Goal: Transaction & Acquisition: Obtain resource

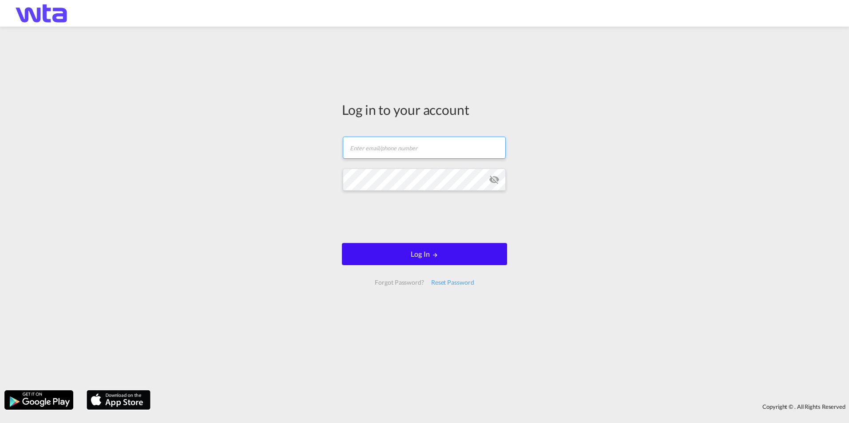
type input "[PERSON_NAME][EMAIL_ADDRESS][DOMAIN_NAME]"
click at [390, 250] on button "Log In" at bounding box center [424, 254] width 165 height 22
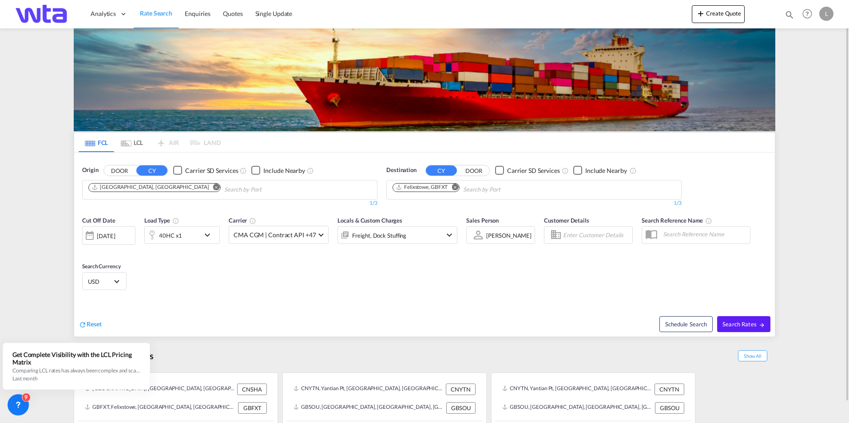
click at [213, 188] on md-icon "Remove" at bounding box center [216, 187] width 7 height 7
click at [456, 187] on md-icon "Remove" at bounding box center [454, 187] width 7 height 7
click at [119, 172] on button "DOOR" at bounding box center [119, 171] width 31 height 10
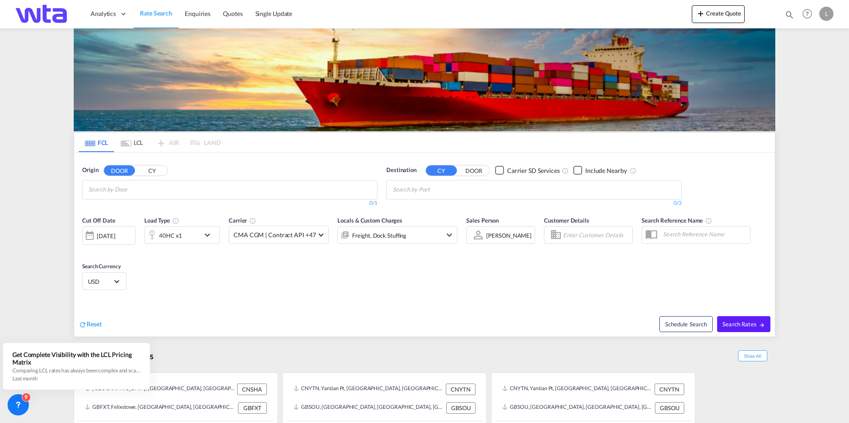
click at [140, 190] on body "Analytics Reports Dashboard Rate Search Enquiries Quotes" at bounding box center [424, 211] width 849 height 423
click at [148, 190] on input "Chips input." at bounding box center [130, 190] width 84 height 14
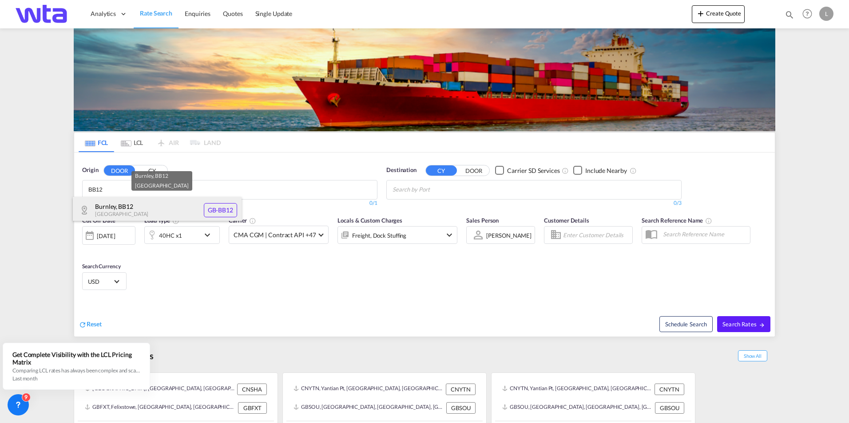
type input "BB12"
click at [138, 208] on div "Burnley , BB12 [GEOGRAPHIC_DATA] [GEOGRAPHIC_DATA]-BB12" at bounding box center [157, 210] width 169 height 27
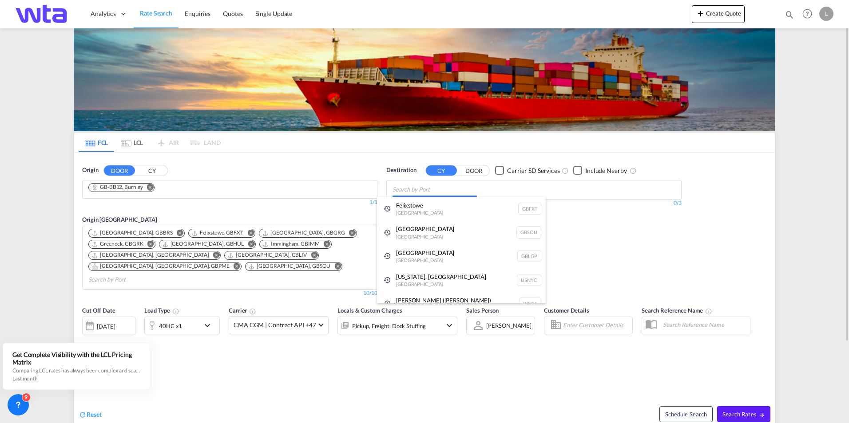
click at [441, 187] on body "Analytics Reports Dashboard Rate Search Enquiries Quotes" at bounding box center [424, 211] width 849 height 423
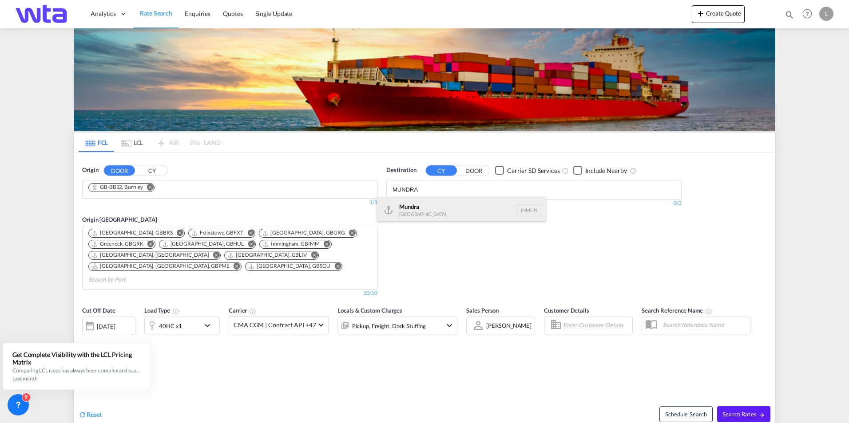
type input "MUNDRA"
click at [441, 206] on div "Mundra [GEOGRAPHIC_DATA] INMUN" at bounding box center [461, 210] width 169 height 27
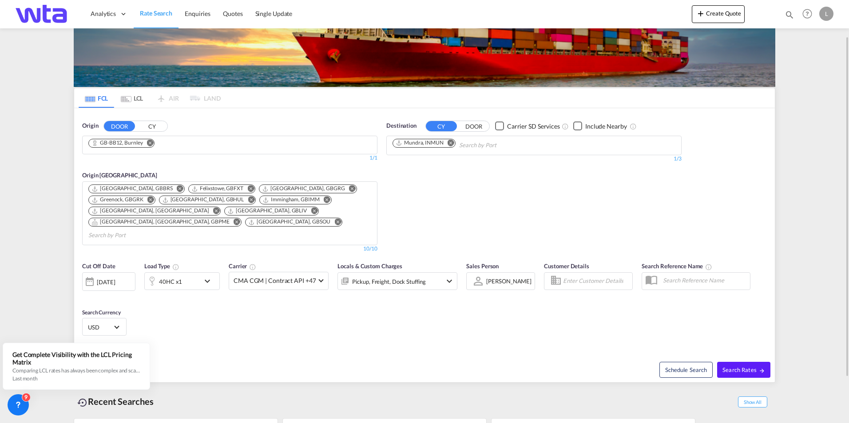
scroll to position [89, 0]
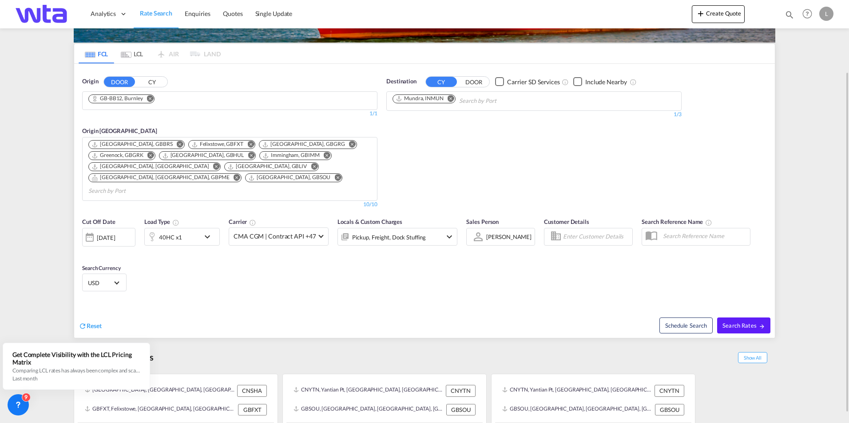
click at [115, 234] on div "[DATE]" at bounding box center [106, 238] width 18 height 8
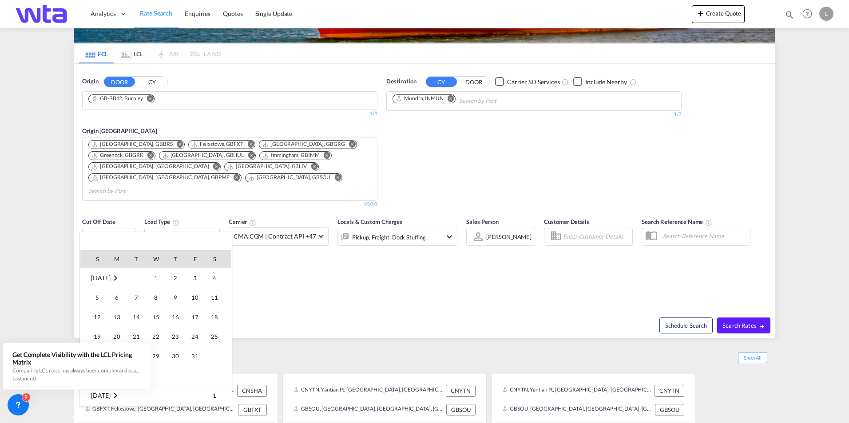
scroll to position [368, 0]
click at [193, 338] on span "31" at bounding box center [195, 341] width 18 height 18
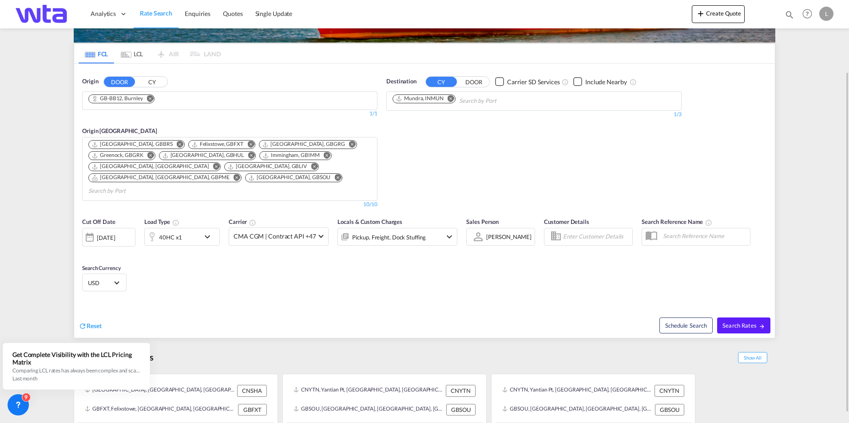
click at [96, 229] on div at bounding box center [90, 238] width 14 height 18
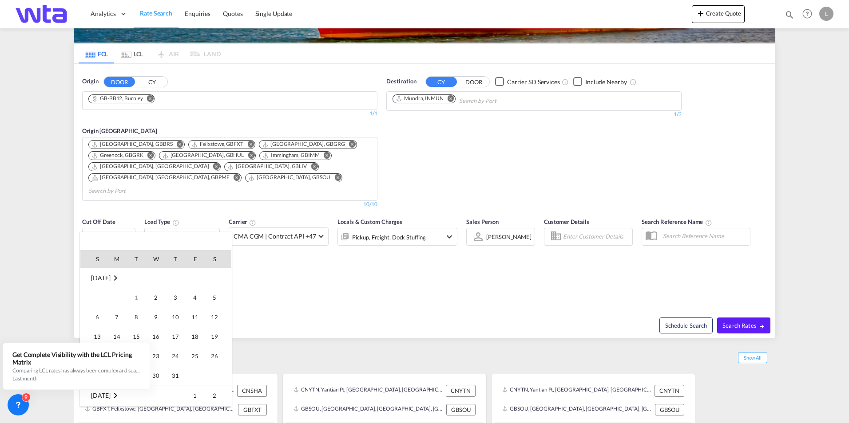
scroll to position [353, 0]
click at [152, 317] on span "15" at bounding box center [156, 318] width 18 height 18
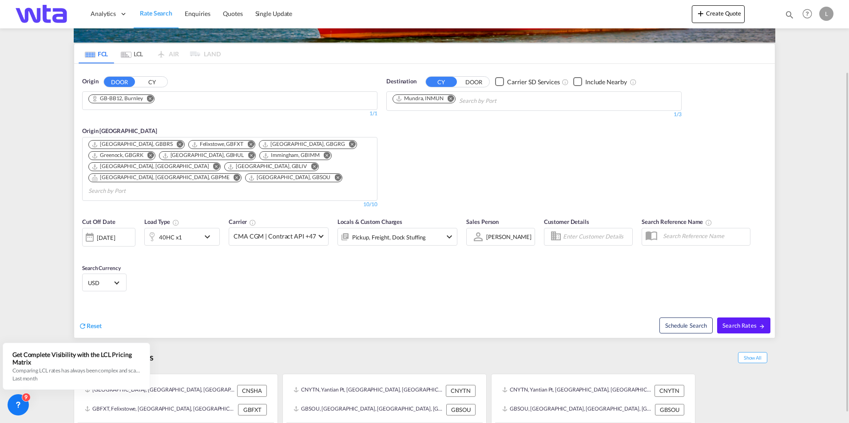
click at [196, 228] on div "40HC x1" at bounding box center [172, 237] width 55 height 18
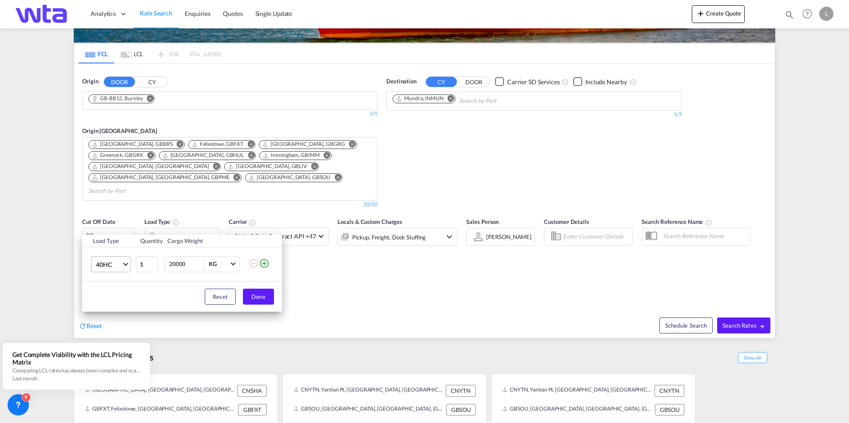
click at [119, 265] on span "40HC" at bounding box center [109, 265] width 26 height 9
click at [110, 223] on div "20GP" at bounding box center [104, 222] width 16 height 9
click at [258, 292] on button "Done" at bounding box center [258, 297] width 31 height 16
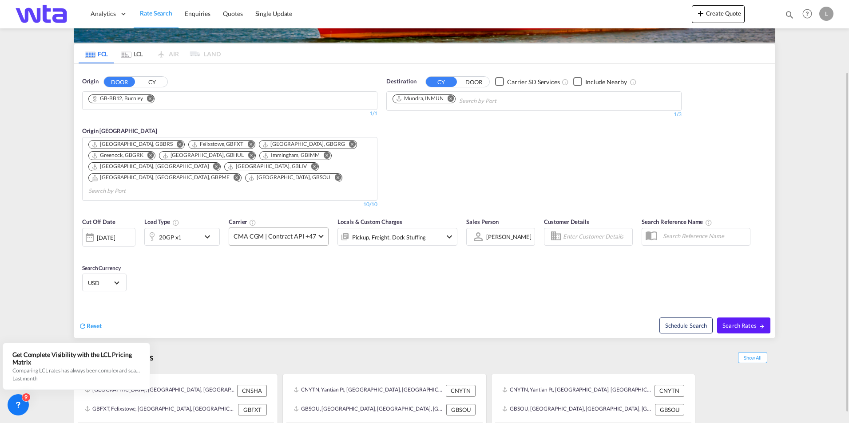
click at [292, 232] on span "CMA CGM | Contract API +47" at bounding box center [274, 236] width 82 height 9
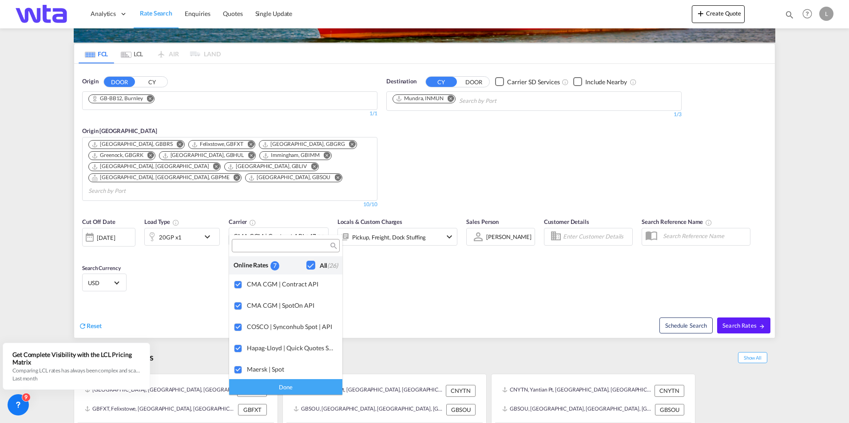
click at [311, 264] on div "Checkbox No Ink" at bounding box center [310, 265] width 9 height 9
click at [306, 265] on div "Checkbox No Ink" at bounding box center [310, 265] width 9 height 9
click at [419, 272] on md-backdrop at bounding box center [424, 211] width 849 height 423
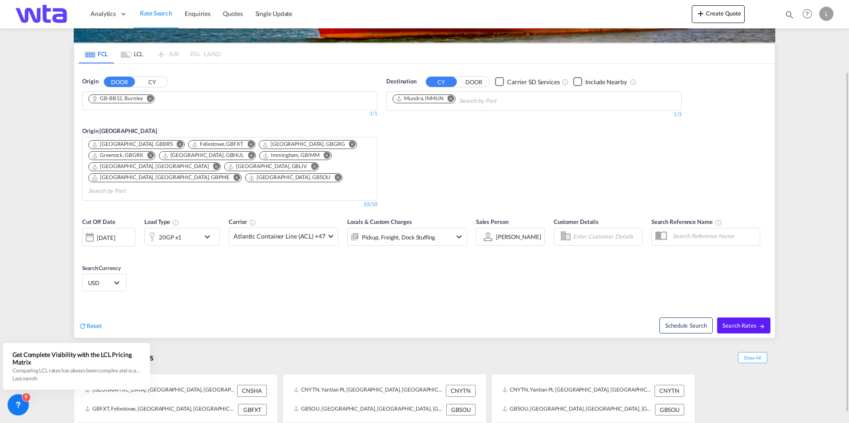
click at [611, 230] on input "Enter Customer Details" at bounding box center [606, 236] width 67 height 13
type input "w"
click at [689, 229] on input "text" at bounding box center [713, 235] width 91 height 13
paste input "00071279"
type input "00071279"
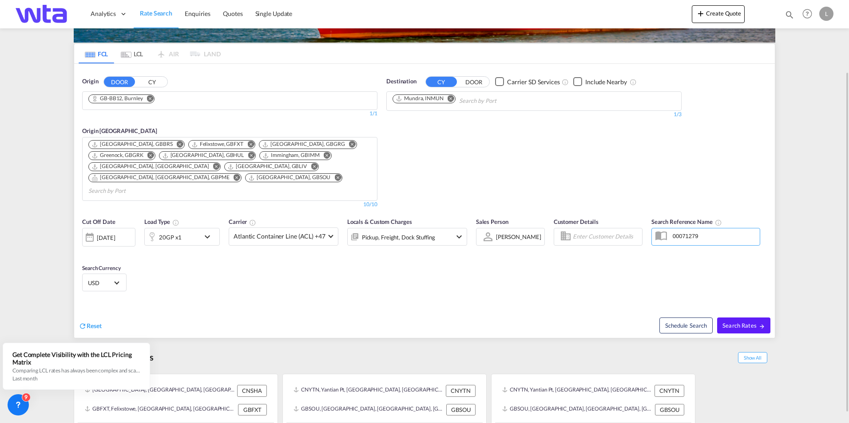
click at [88, 285] on div "Search Currency USD د.إ AED [GEOGRAPHIC_DATA] Dirham Af AFN Afghan afghani Lek …" at bounding box center [104, 277] width 53 height 37
click at [101, 279] on span "USD" at bounding box center [100, 283] width 25 height 8
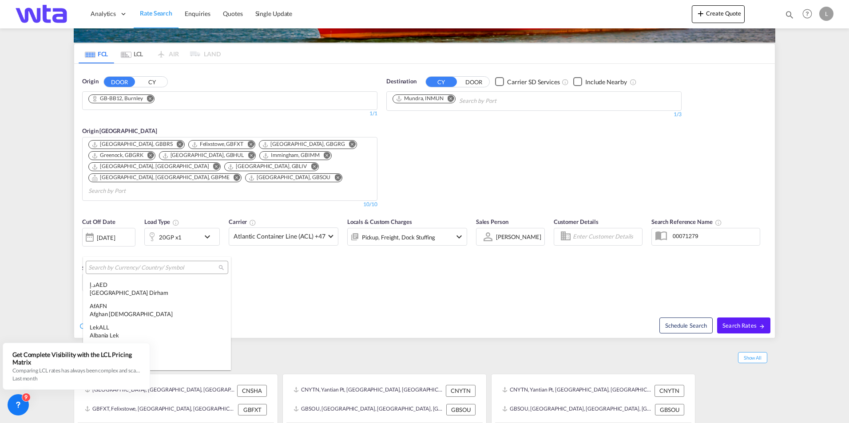
scroll to position [3065, 0]
click at [160, 269] on input "search" at bounding box center [153, 268] width 130 height 8
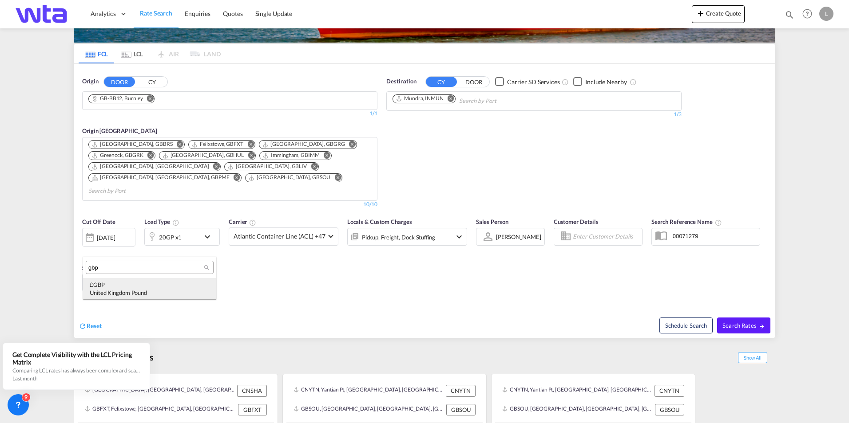
type input "gbp"
click at [158, 288] on div "£ GBP [GEOGRAPHIC_DATA] Pound" at bounding box center [150, 289] width 120 height 16
click at [752, 322] on span "Search Rates" at bounding box center [743, 325] width 43 height 7
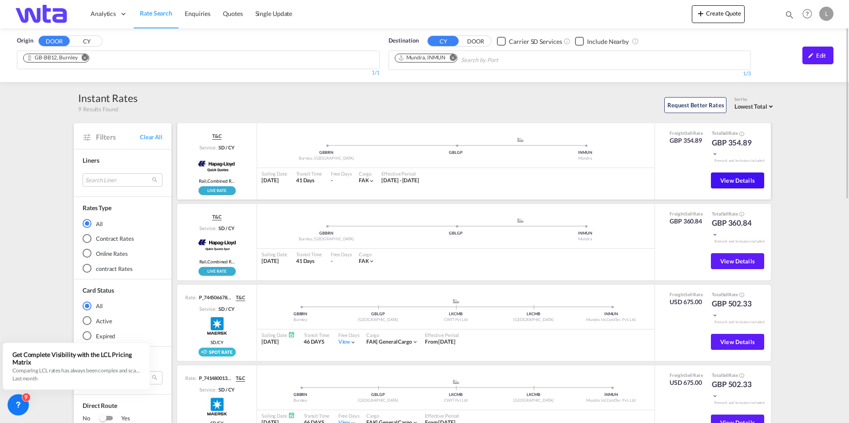
click at [734, 181] on span "View Details" at bounding box center [737, 180] width 35 height 7
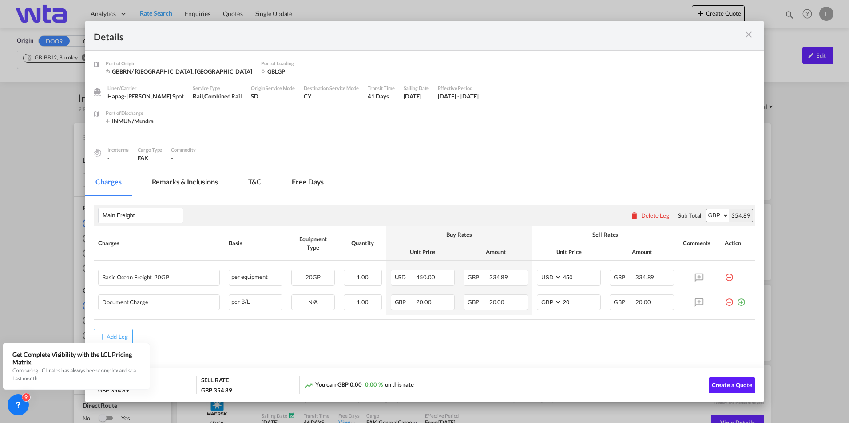
scroll to position [3, 0]
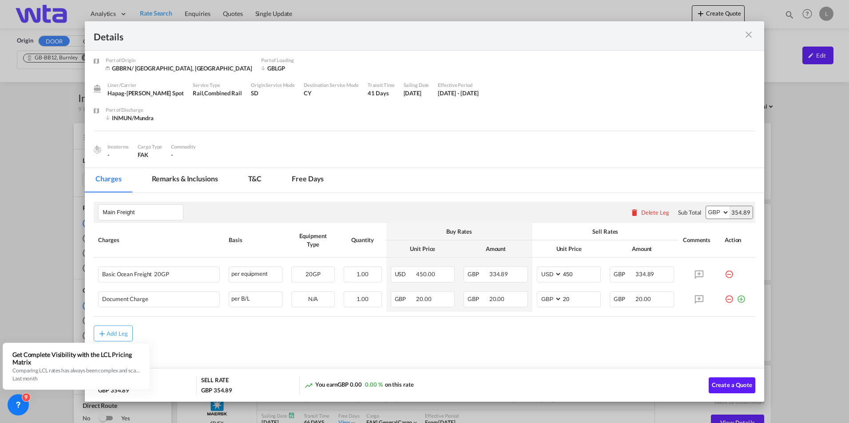
click at [290, 177] on md-tab-item "Free days" at bounding box center [307, 180] width 53 height 24
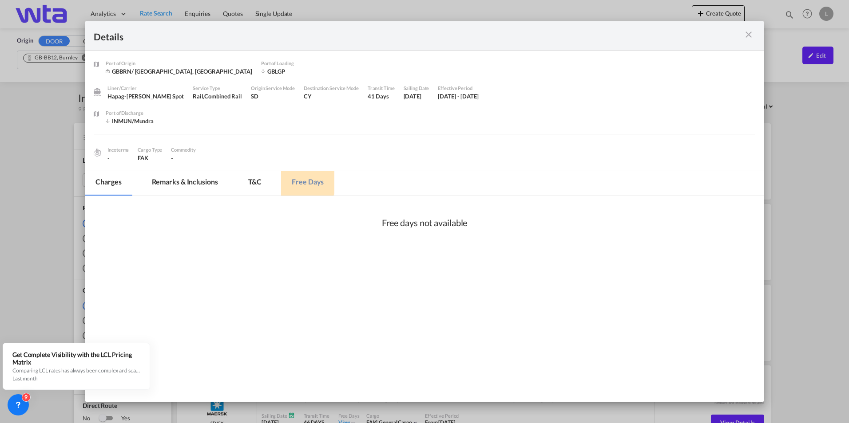
scroll to position [0, 0]
click at [113, 179] on md-tab-item "Charges" at bounding box center [108, 183] width 47 height 24
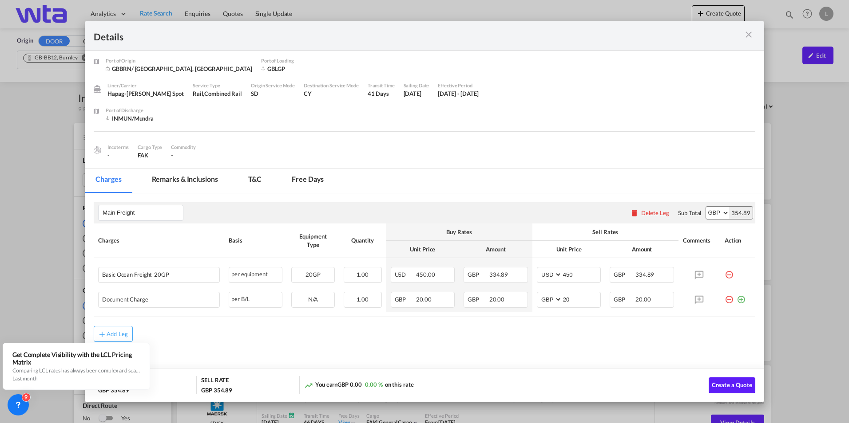
scroll to position [3, 0]
click at [199, 176] on md-tab-item "Remarks & Inclusions" at bounding box center [184, 180] width 87 height 24
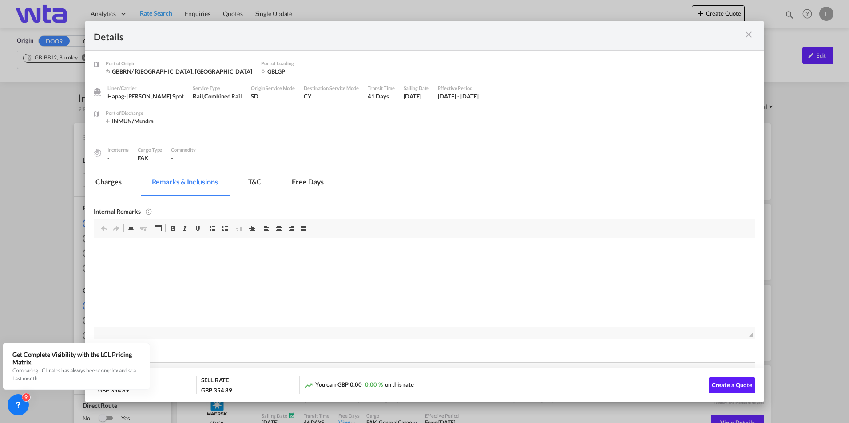
scroll to position [0, 0]
click at [250, 187] on md-tab-item "T&C" at bounding box center [254, 183] width 35 height 24
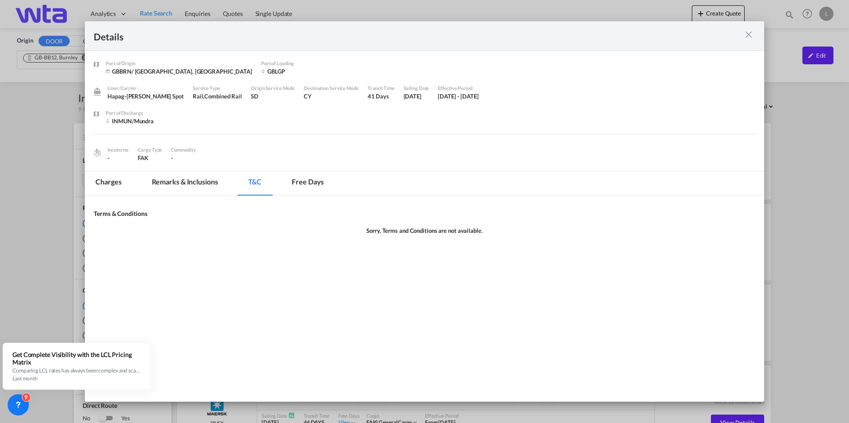
click at [321, 179] on md-tab-item "Free days" at bounding box center [307, 183] width 53 height 24
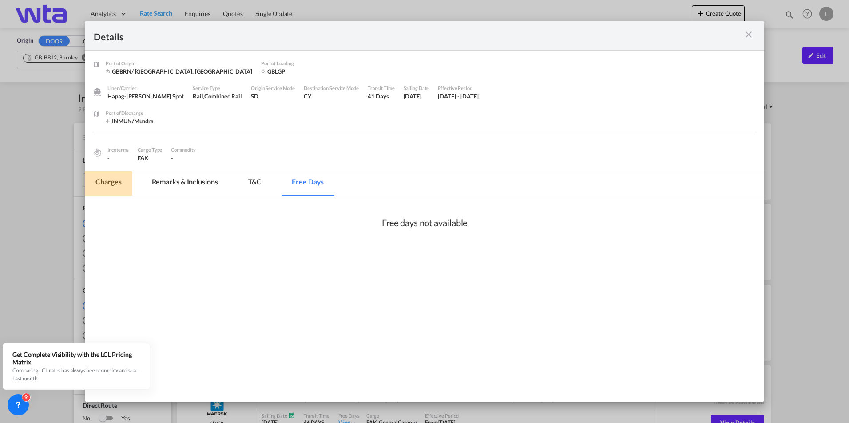
click at [112, 185] on md-tab-item "Charges" at bounding box center [108, 183] width 47 height 24
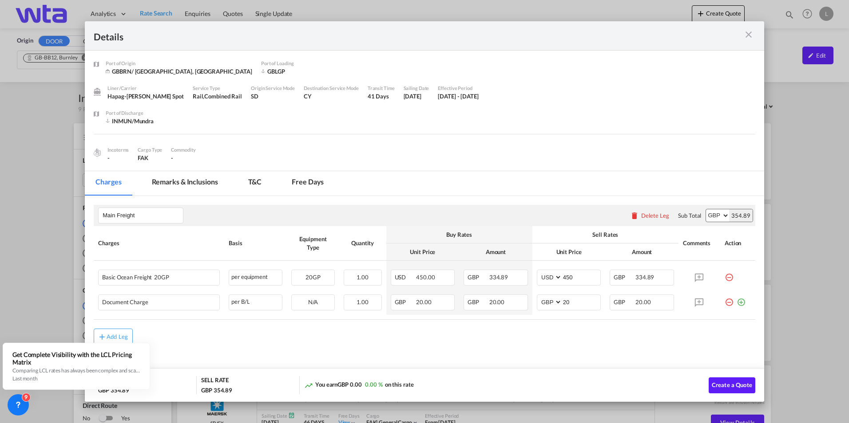
scroll to position [3, 0]
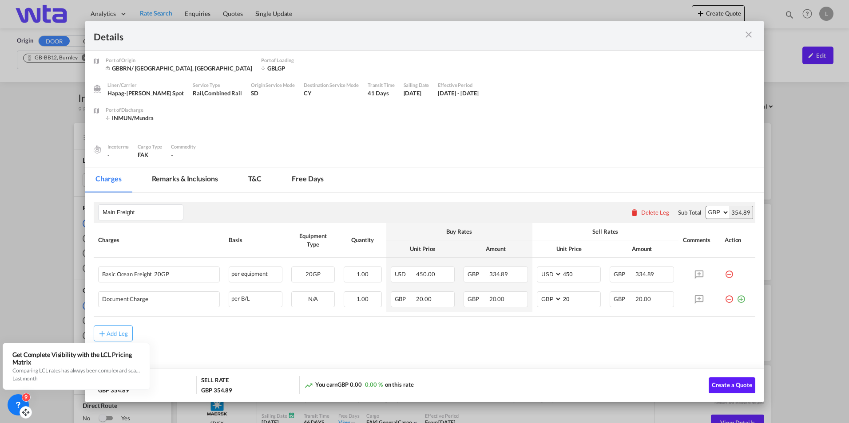
click at [11, 410] on div "9" at bounding box center [18, 405] width 21 height 21
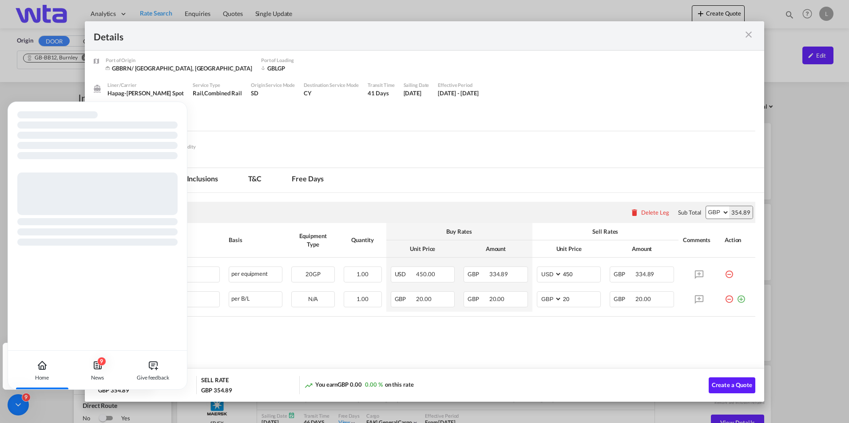
click at [13, 407] on div "9" at bounding box center [18, 405] width 21 height 21
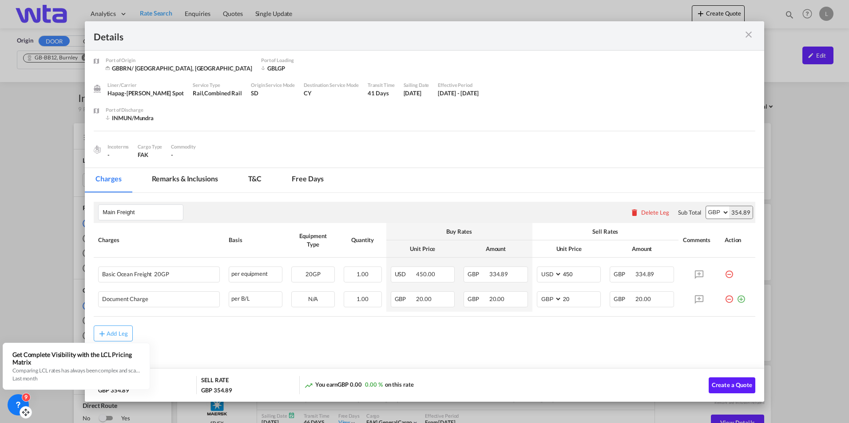
click at [748, 37] on md-icon "icon-close m-3 fg-AAA8AD cursor" at bounding box center [748, 34] width 11 height 11
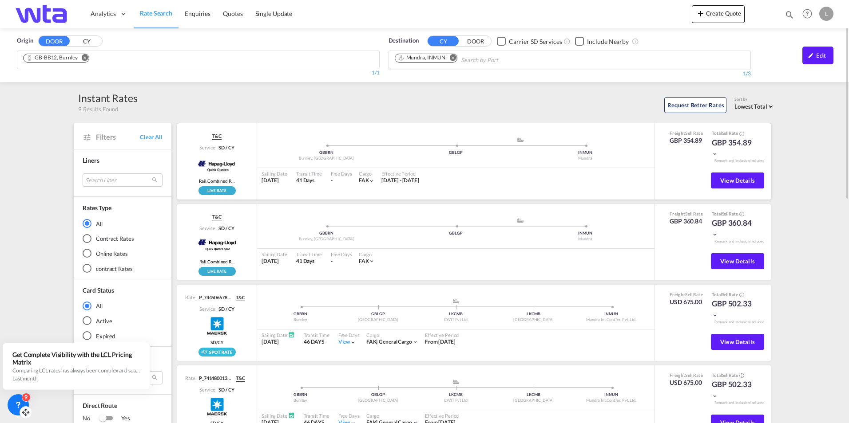
click at [715, 155] on md-icon "icon-chevron-down" at bounding box center [715, 154] width 6 height 6
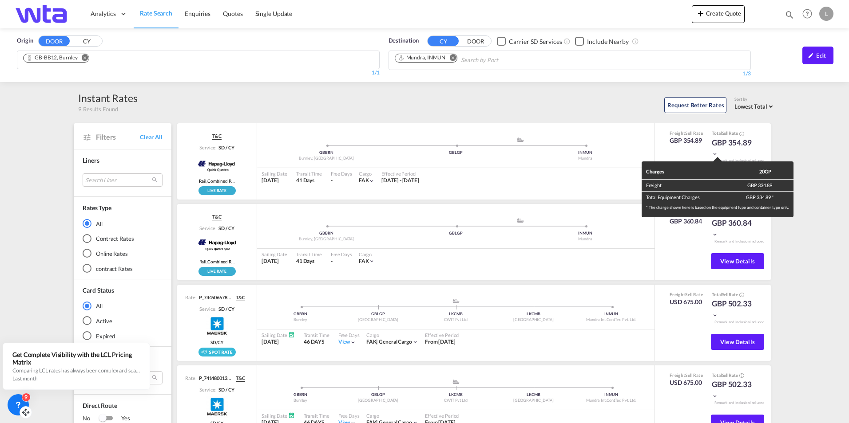
click at [719, 155] on div "Charges 20GP Freight GBP 334.89 Total Equipment Charges GBP 334.89 * * The char…" at bounding box center [424, 211] width 849 height 423
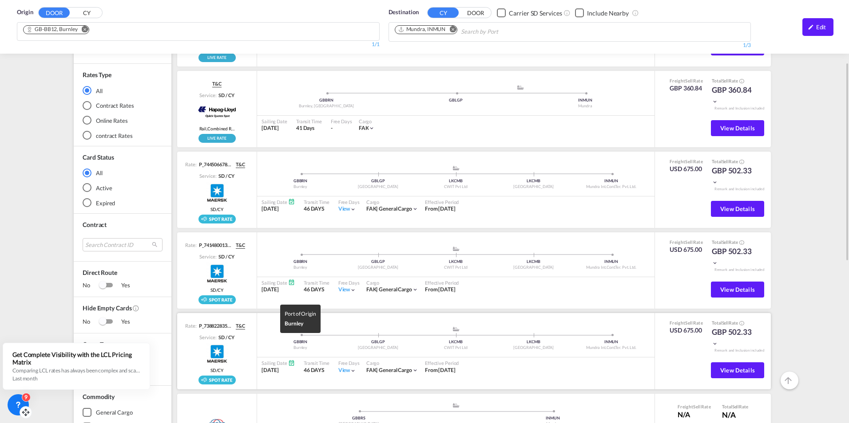
scroll to position [222, 0]
